Goal: Communication & Community: Answer question/provide support

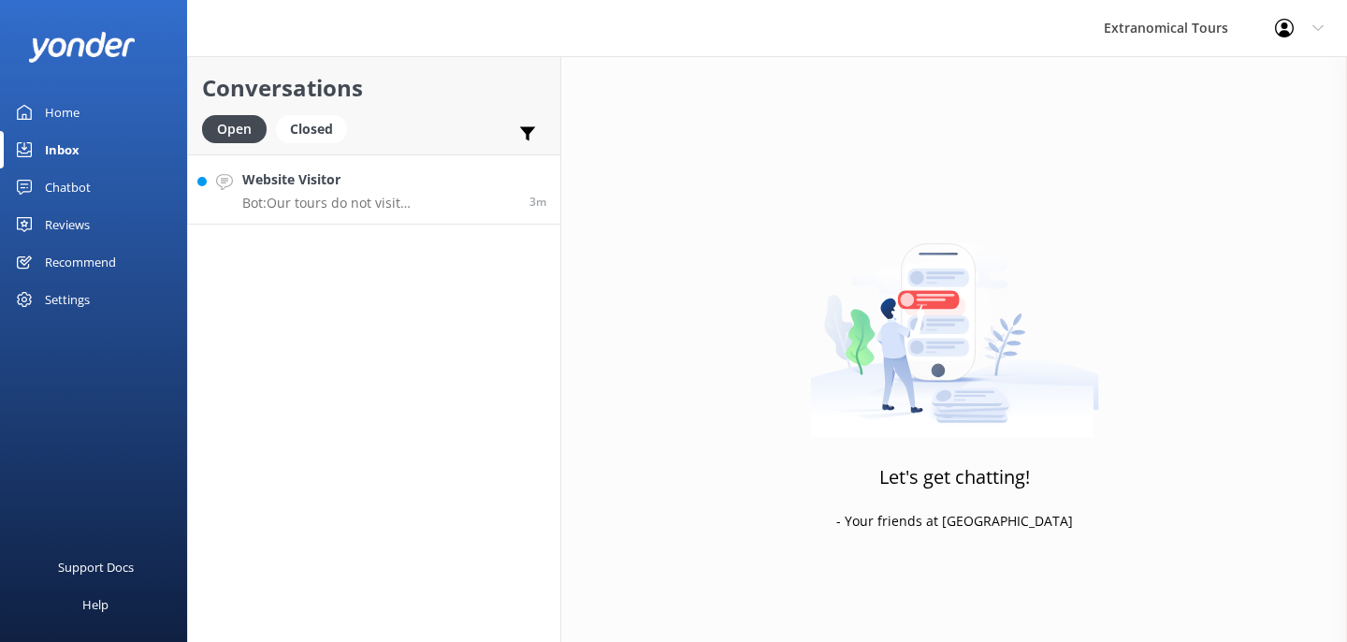
click at [353, 193] on div "Website Visitor Bot: Our tours do not visit [GEOGRAPHIC_DATA]. This location is…" at bounding box center [378, 189] width 273 height 40
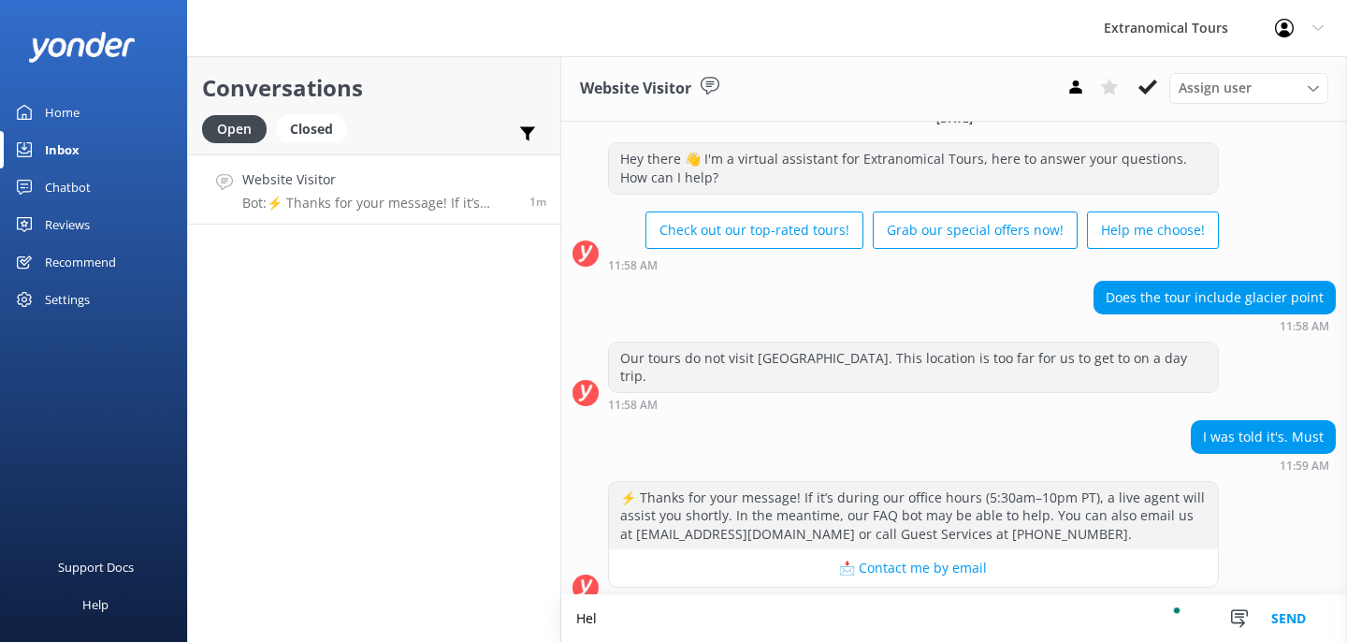
scroll to position [29, 0]
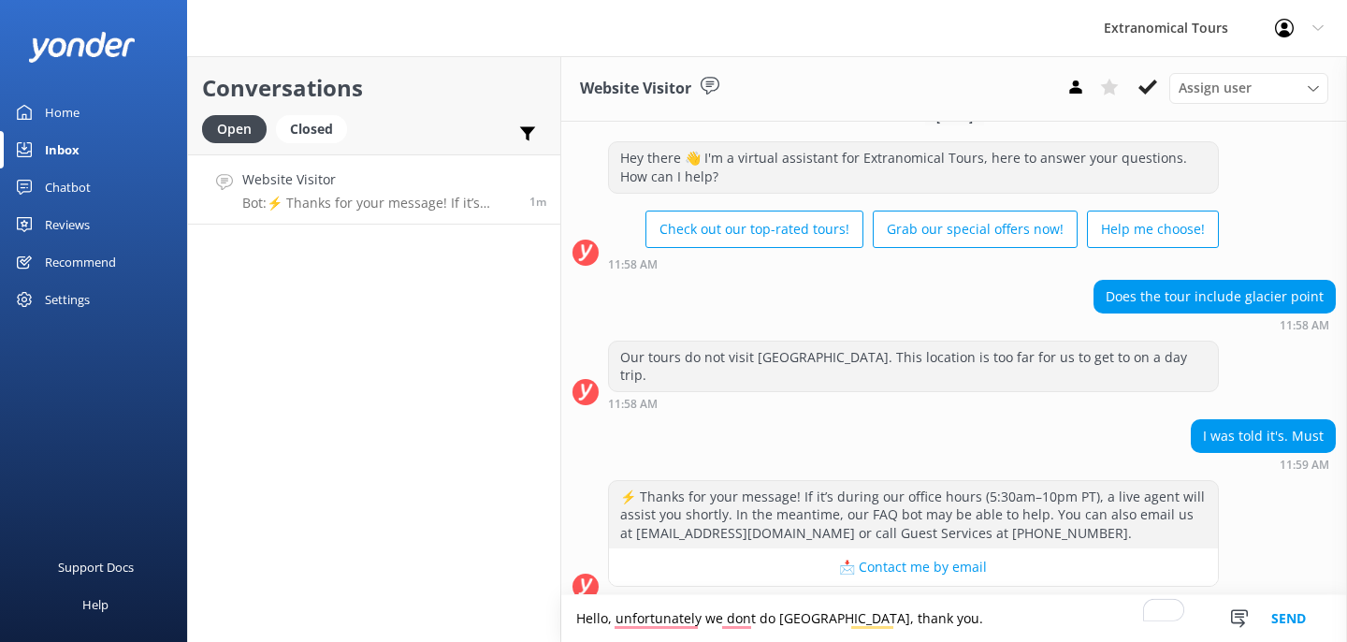
type textarea "Hello, unfortunately we dont do [GEOGRAPHIC_DATA], thank you."
click at [1282, 609] on button "Send" at bounding box center [1289, 618] width 70 height 47
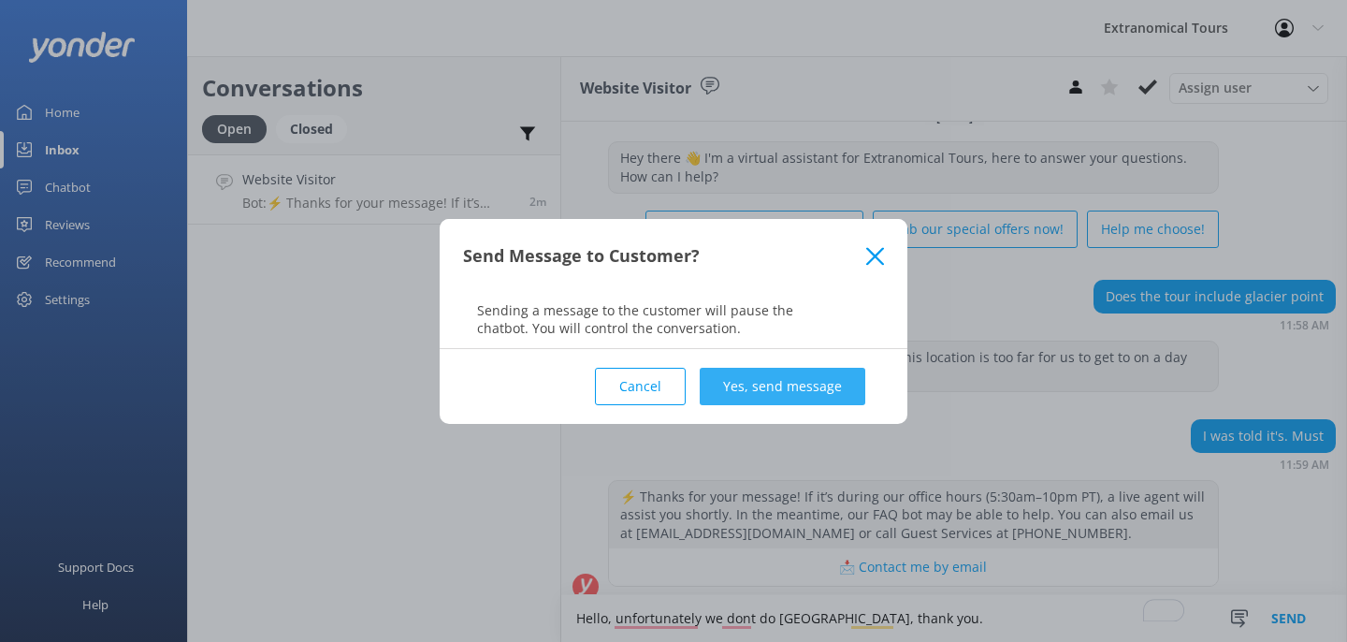
click at [829, 385] on button "Yes, send message" at bounding box center [783, 386] width 166 height 37
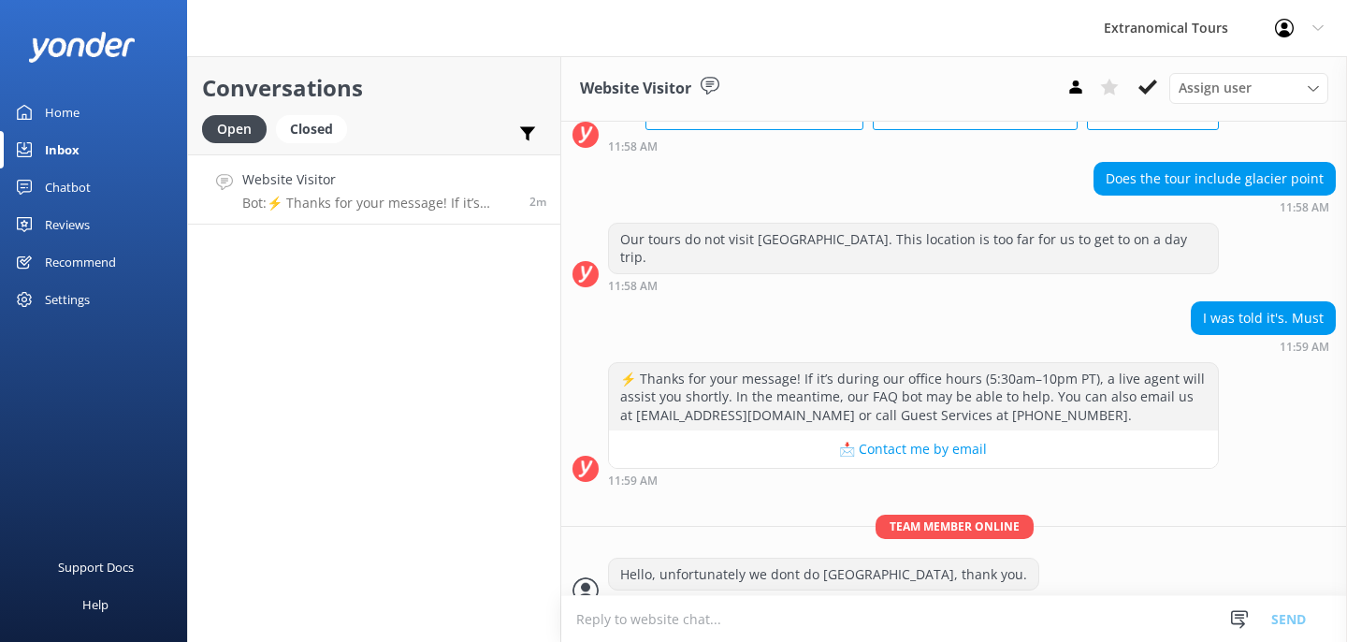
scroll to position [150, 0]
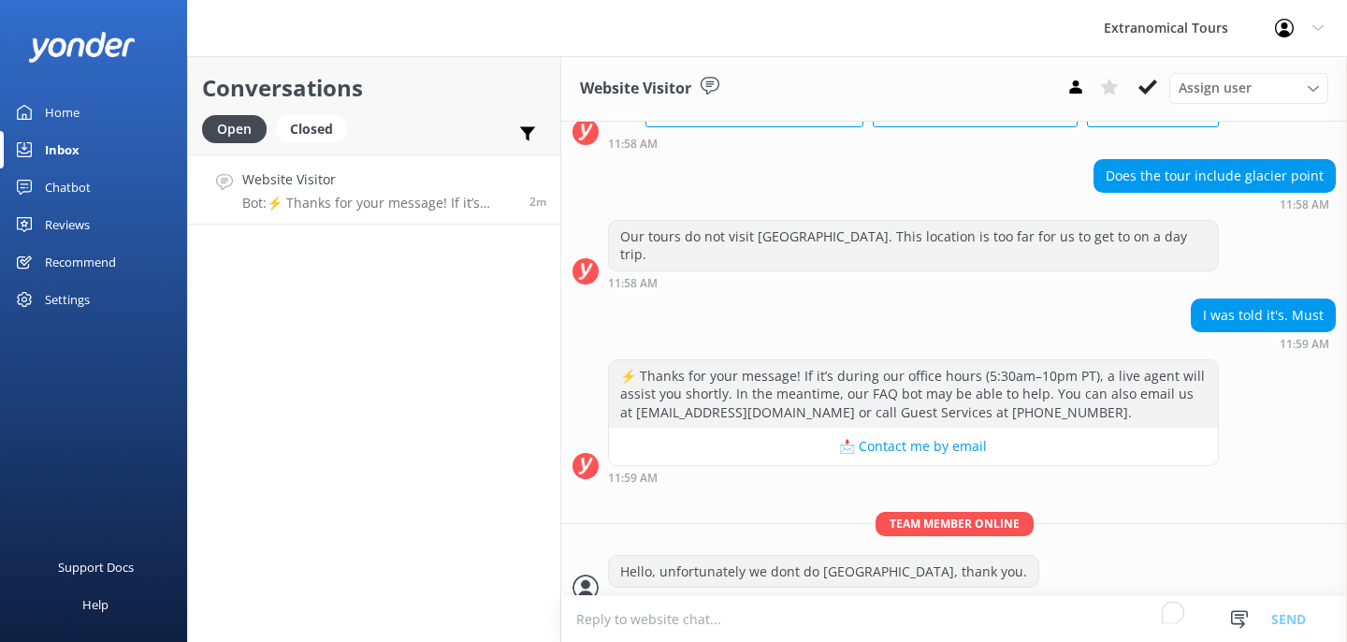
click at [628, 616] on textarea "To enrich screen reader interactions, please activate Accessibility in Grammarl…" at bounding box center [954, 619] width 786 height 46
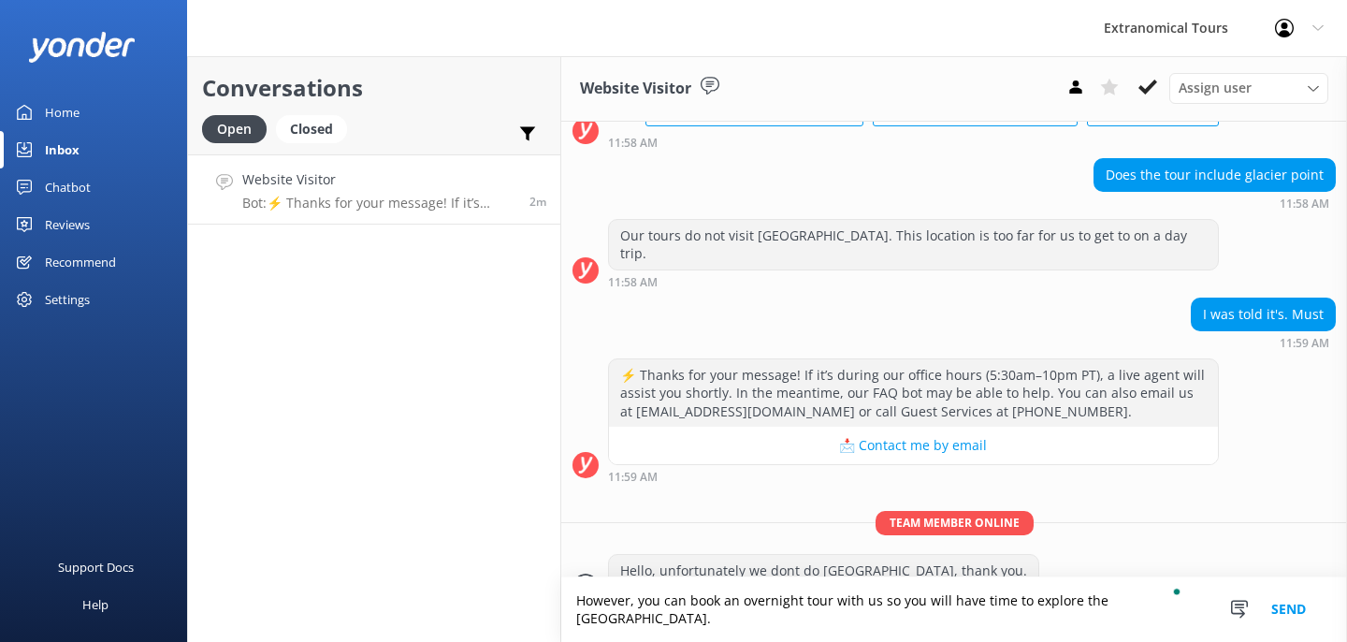
type textarea "However, you can book an overnight tour with us so you will have time to explor…"
click at [1283, 625] on button "Send" at bounding box center [1289, 609] width 70 height 65
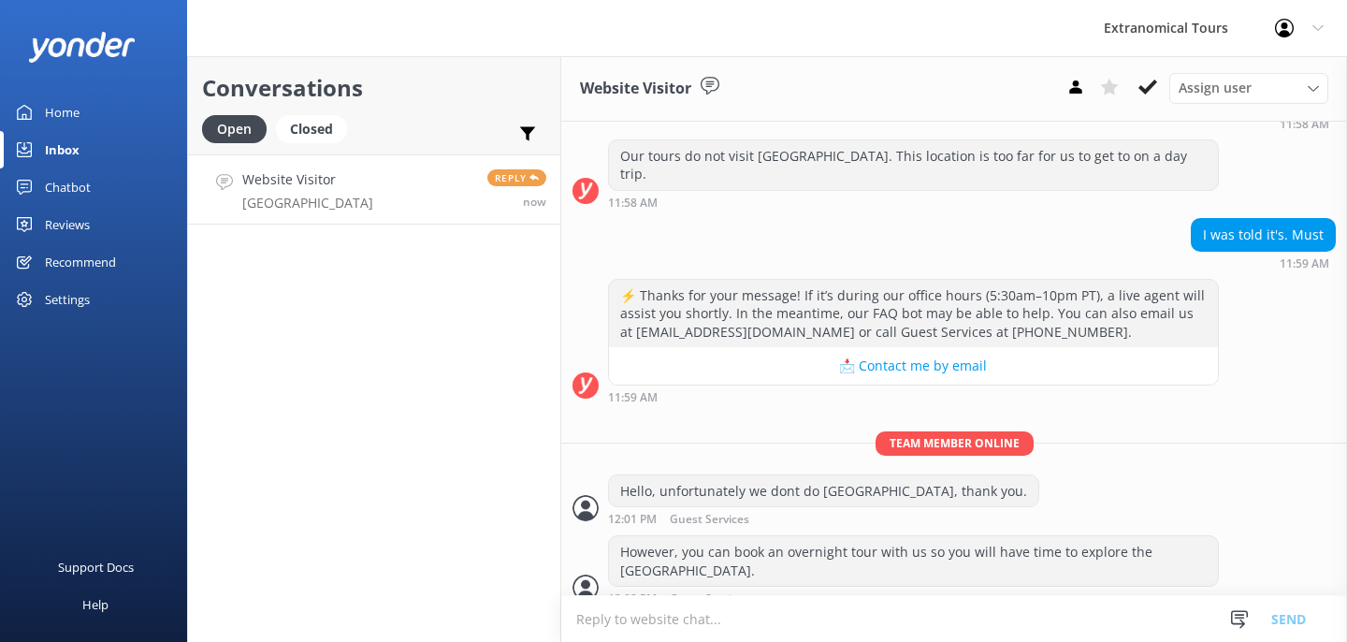
scroll to position [291, 0]
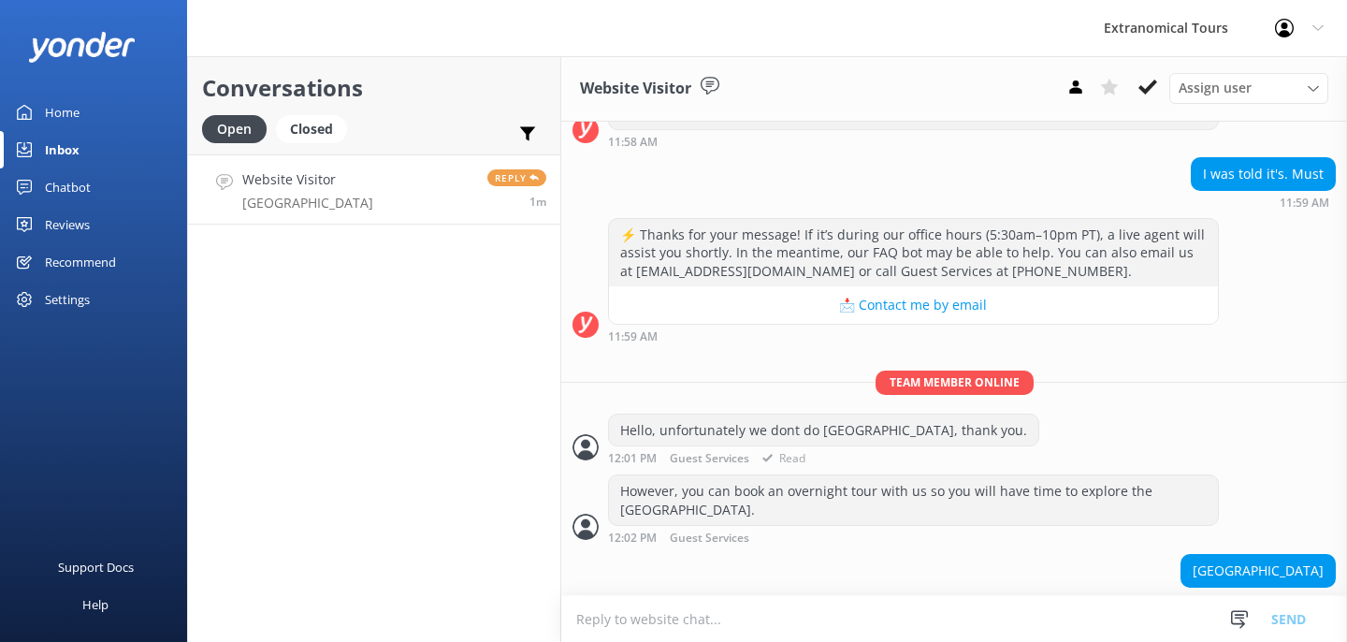
click at [774, 414] on div "Hello, unfortunately we dont do [GEOGRAPHIC_DATA], thank you." at bounding box center [823, 430] width 429 height 32
copy div "Hello, unfortunately we dont do [GEOGRAPHIC_DATA], thank you."
click at [726, 606] on textarea "To enrich screen reader interactions, please activate Accessibility in Grammarl…" at bounding box center [954, 619] width 786 height 46
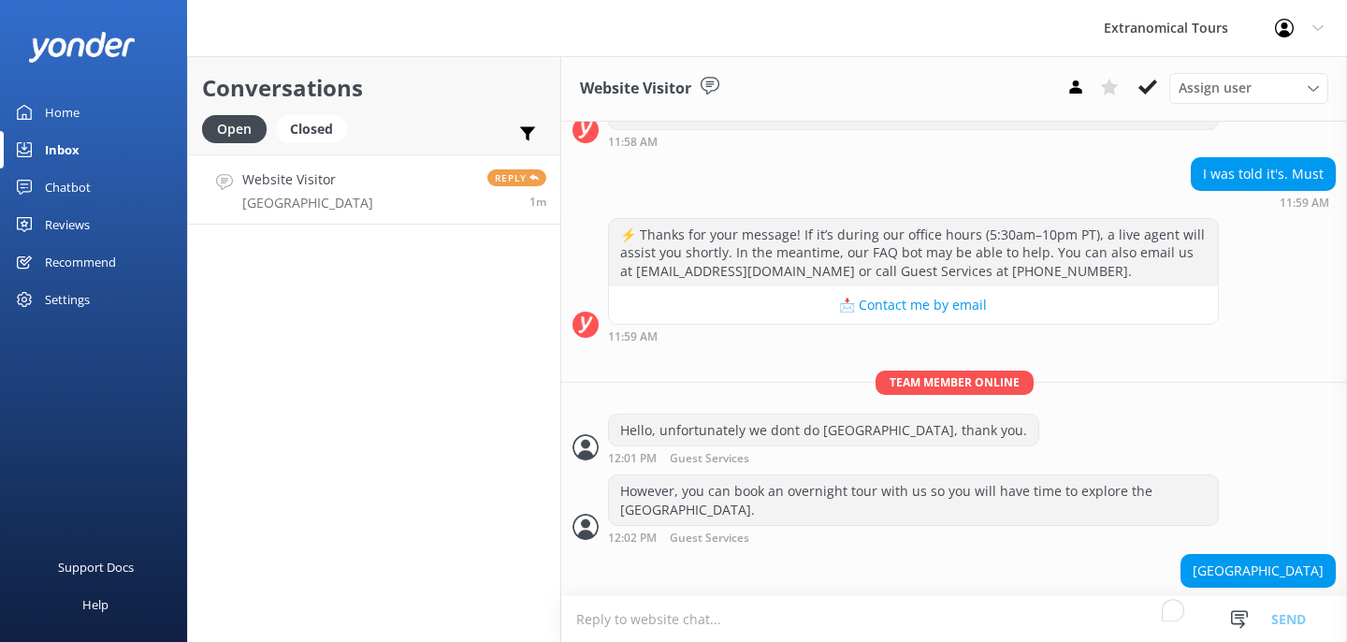
paste textarea "Hello, unfortunately we dont do [GEOGRAPHIC_DATA], thank you."
type textarea "Hello, unfortunately we dont do [GEOGRAPHIC_DATA], thank you."
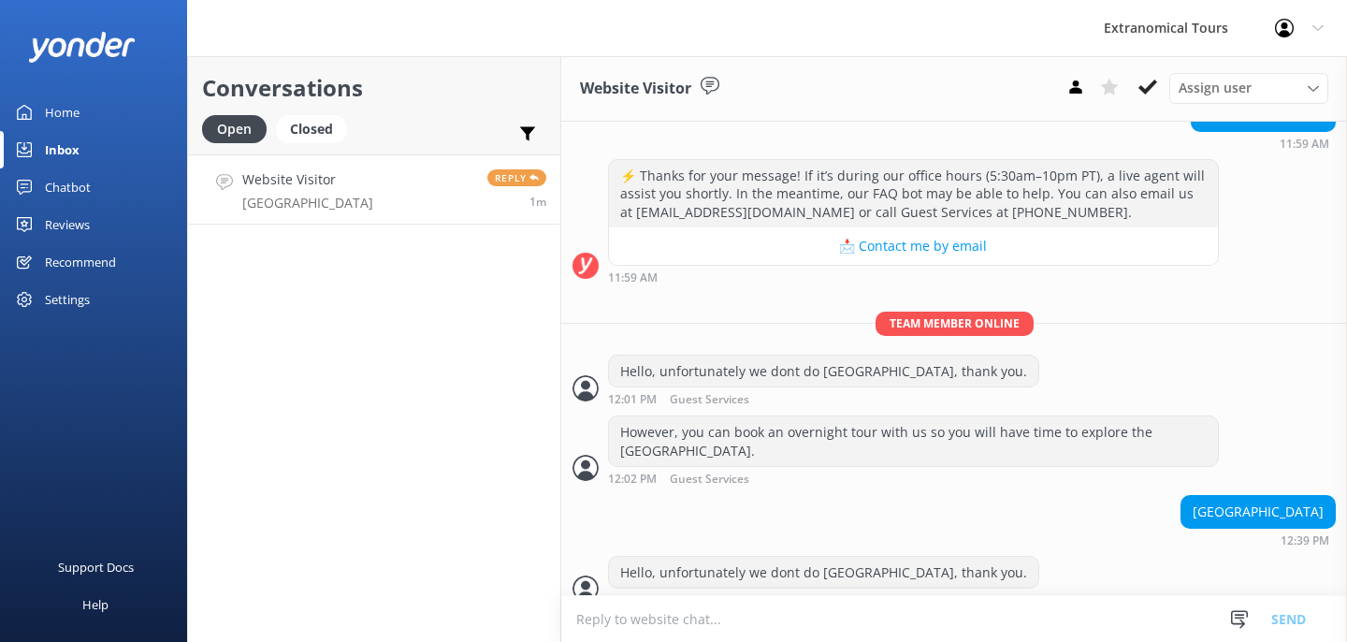
scroll to position [351, 0]
